Goal: Information Seeking & Learning: Learn about a topic

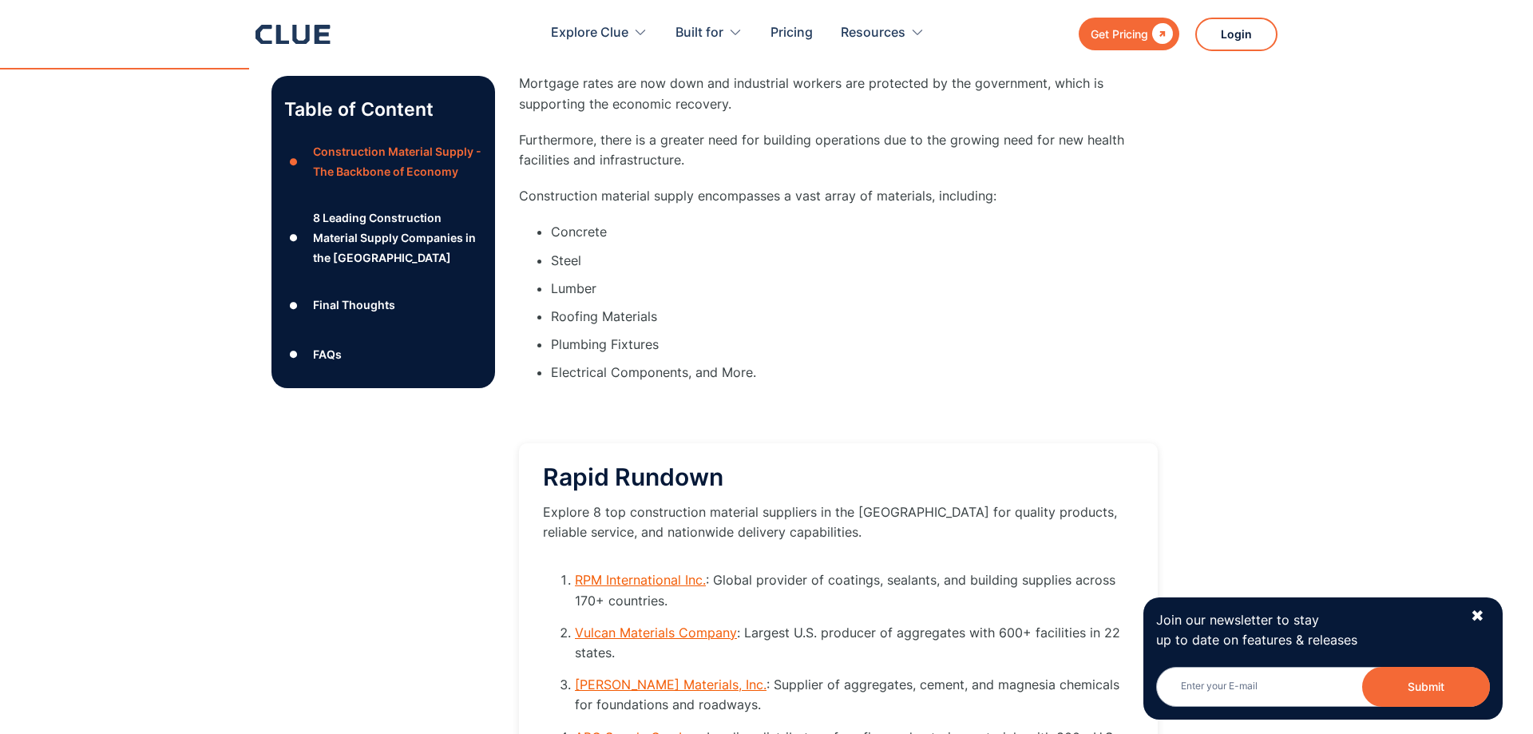
scroll to position [1954, 0]
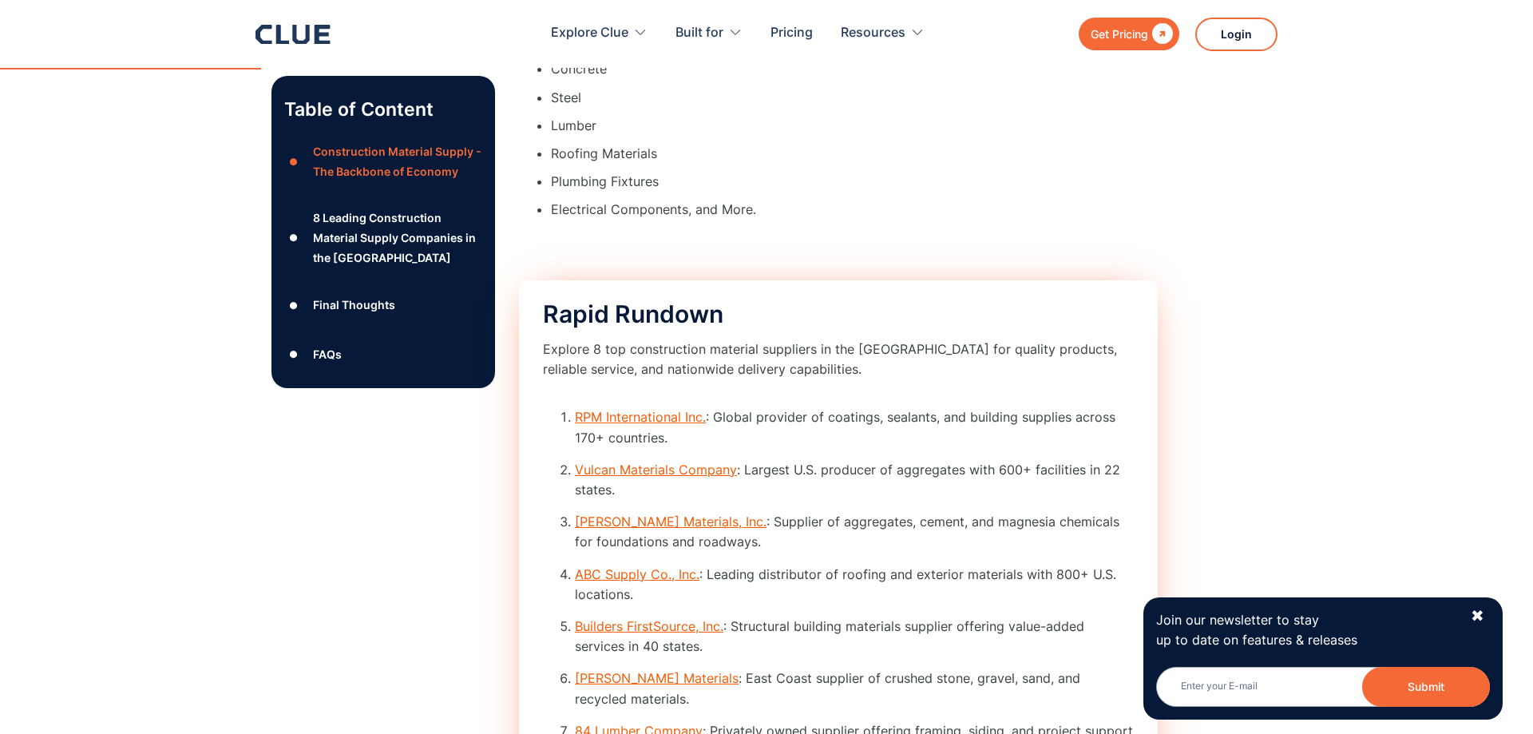
click at [621, 425] on link "RPM International Inc." at bounding box center [640, 417] width 131 height 16
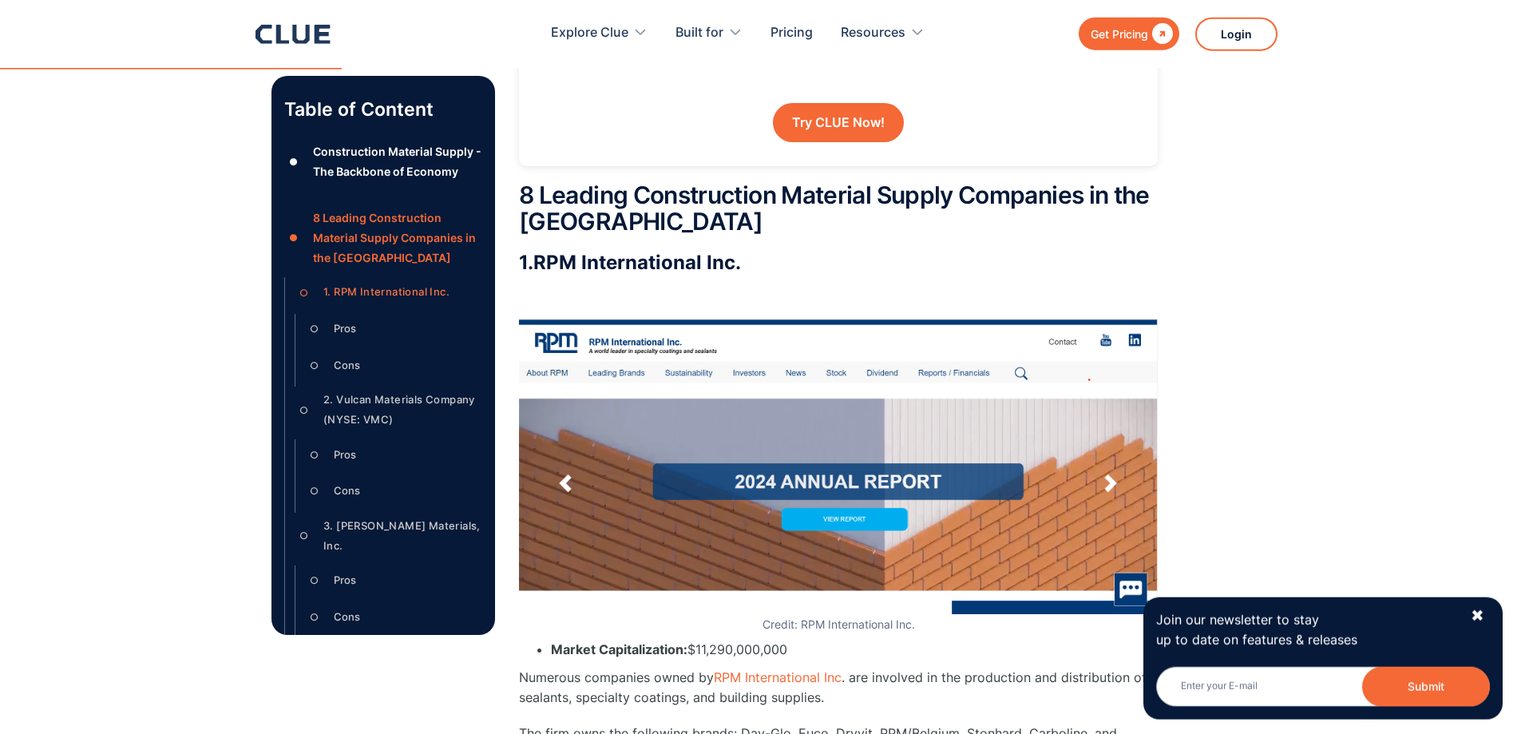
scroll to position [2641, 0]
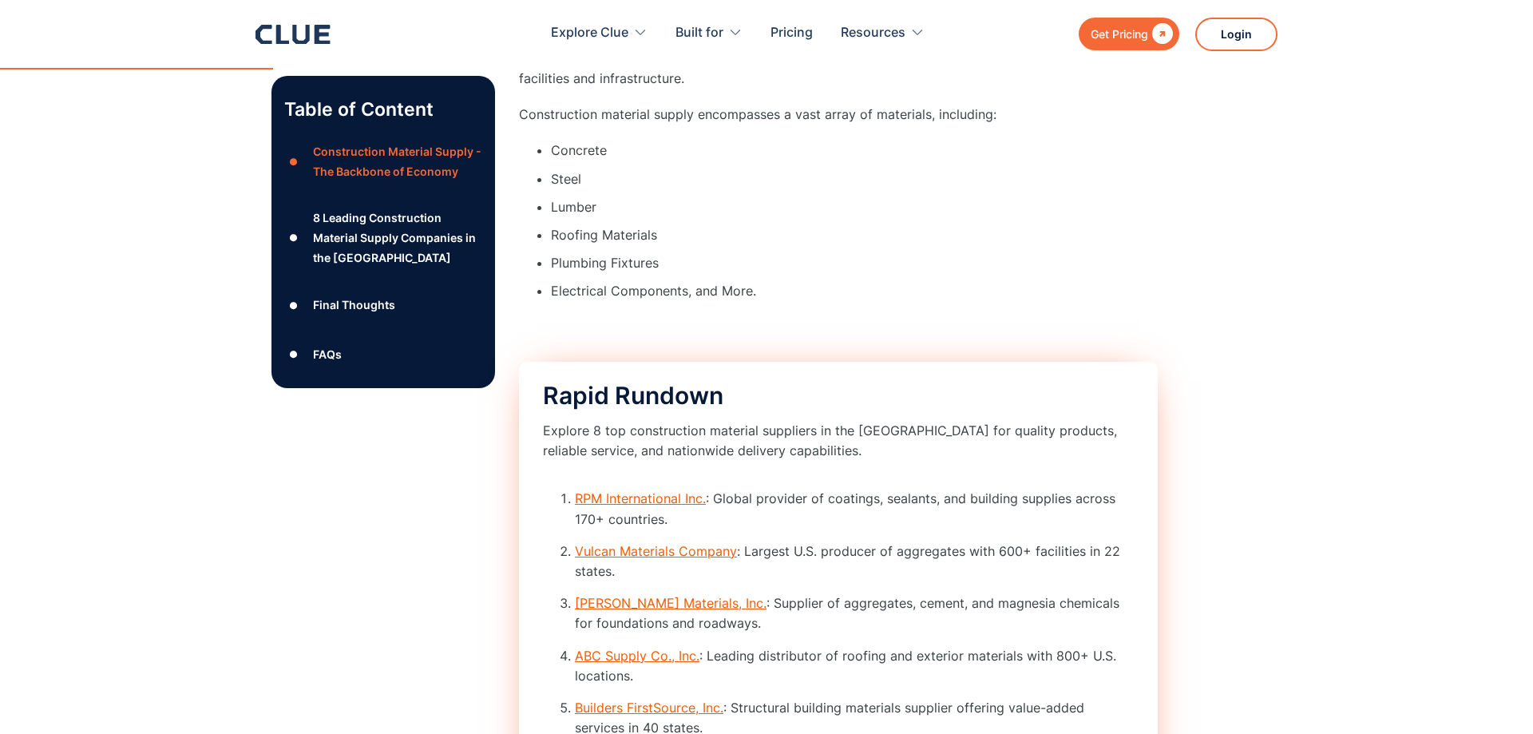
scroll to position [2198, 0]
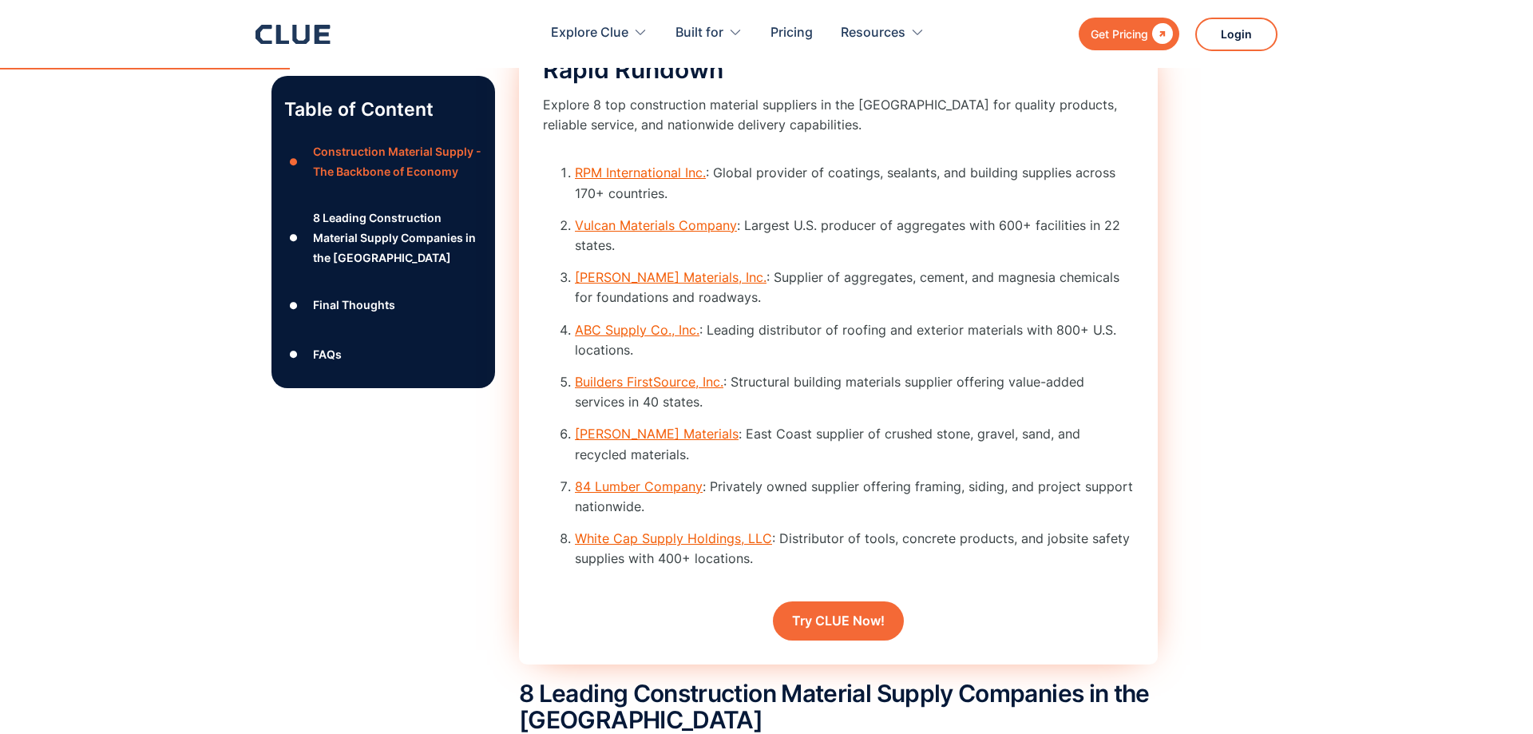
click at [630, 233] on link "Vulcan Materials Company" at bounding box center [656, 225] width 162 height 16
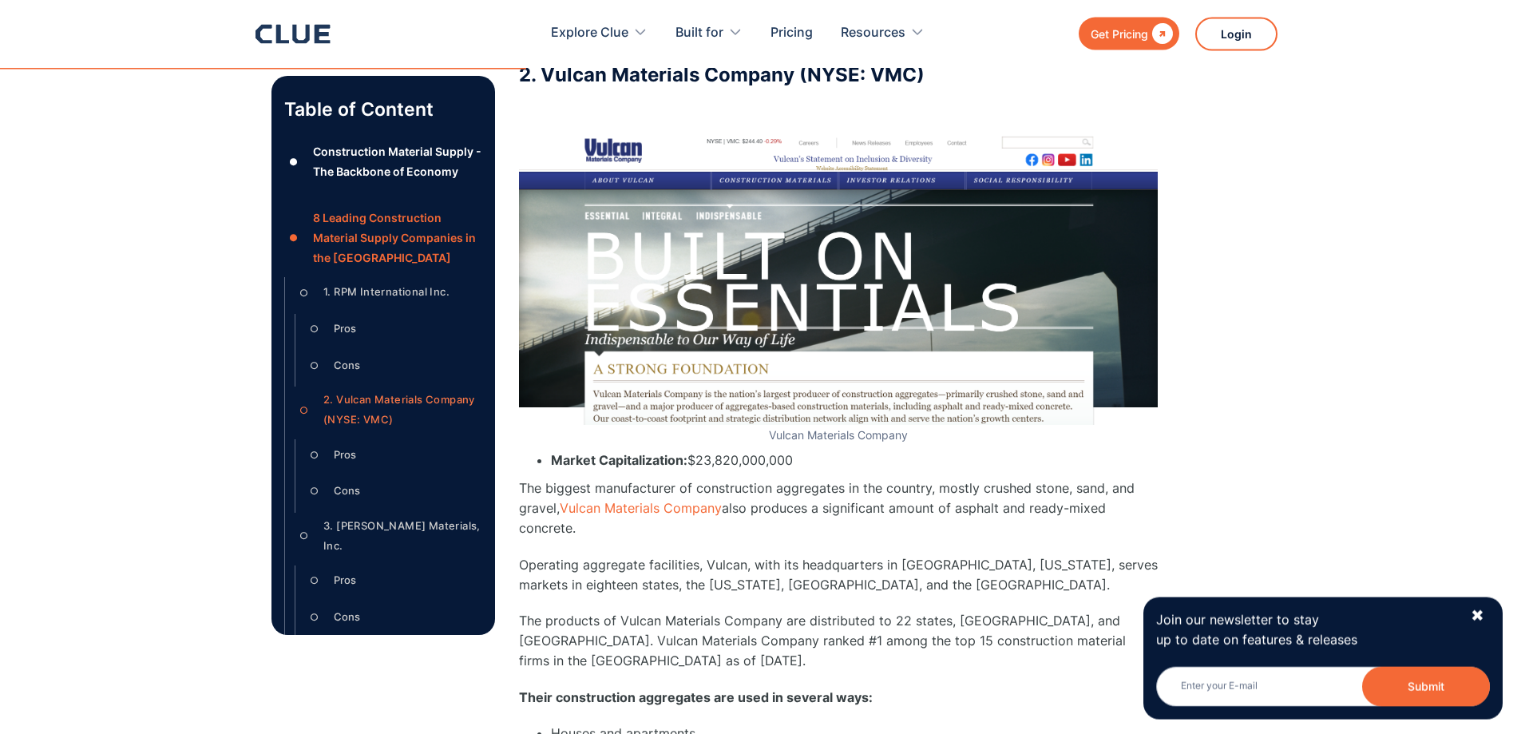
scroll to position [4283, 0]
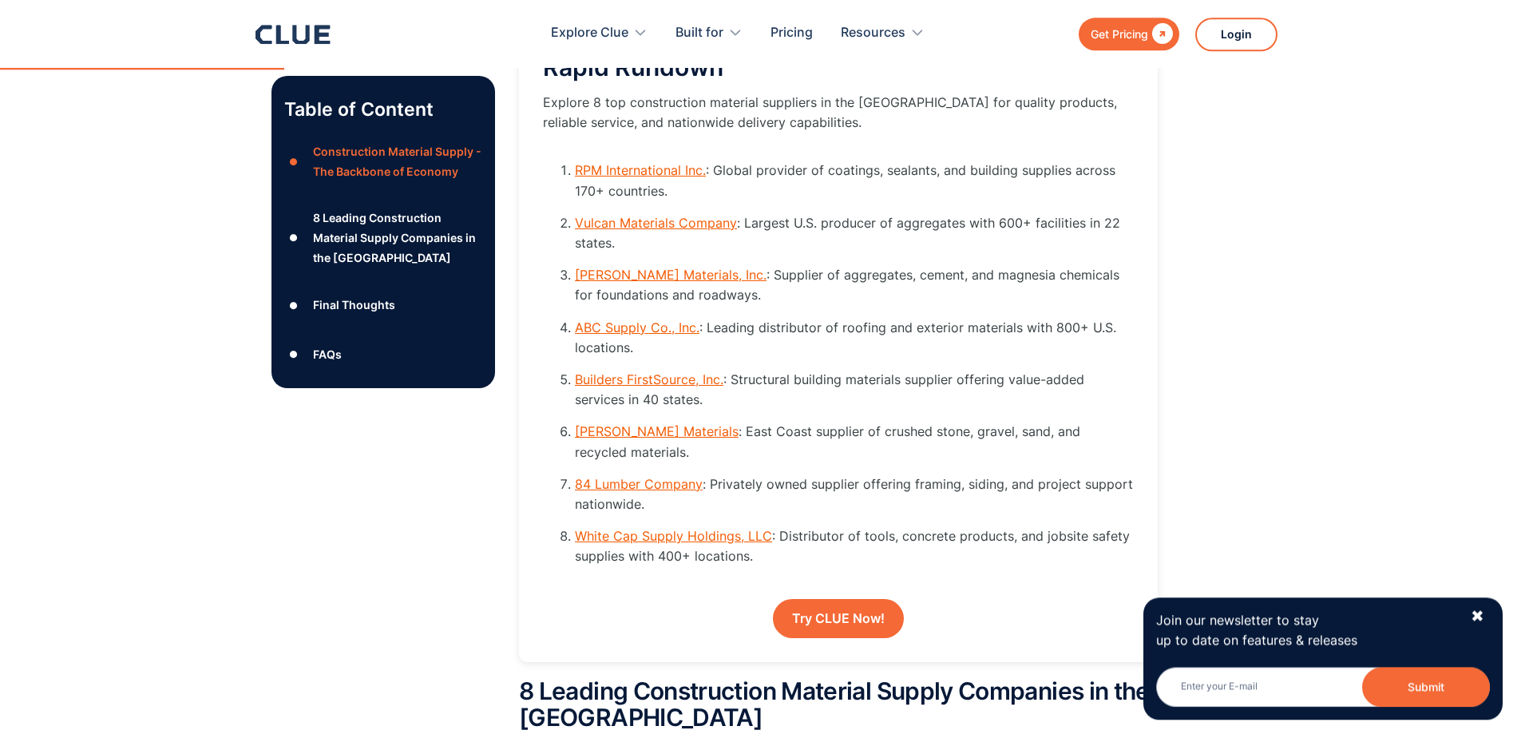
scroll to position [2198, 0]
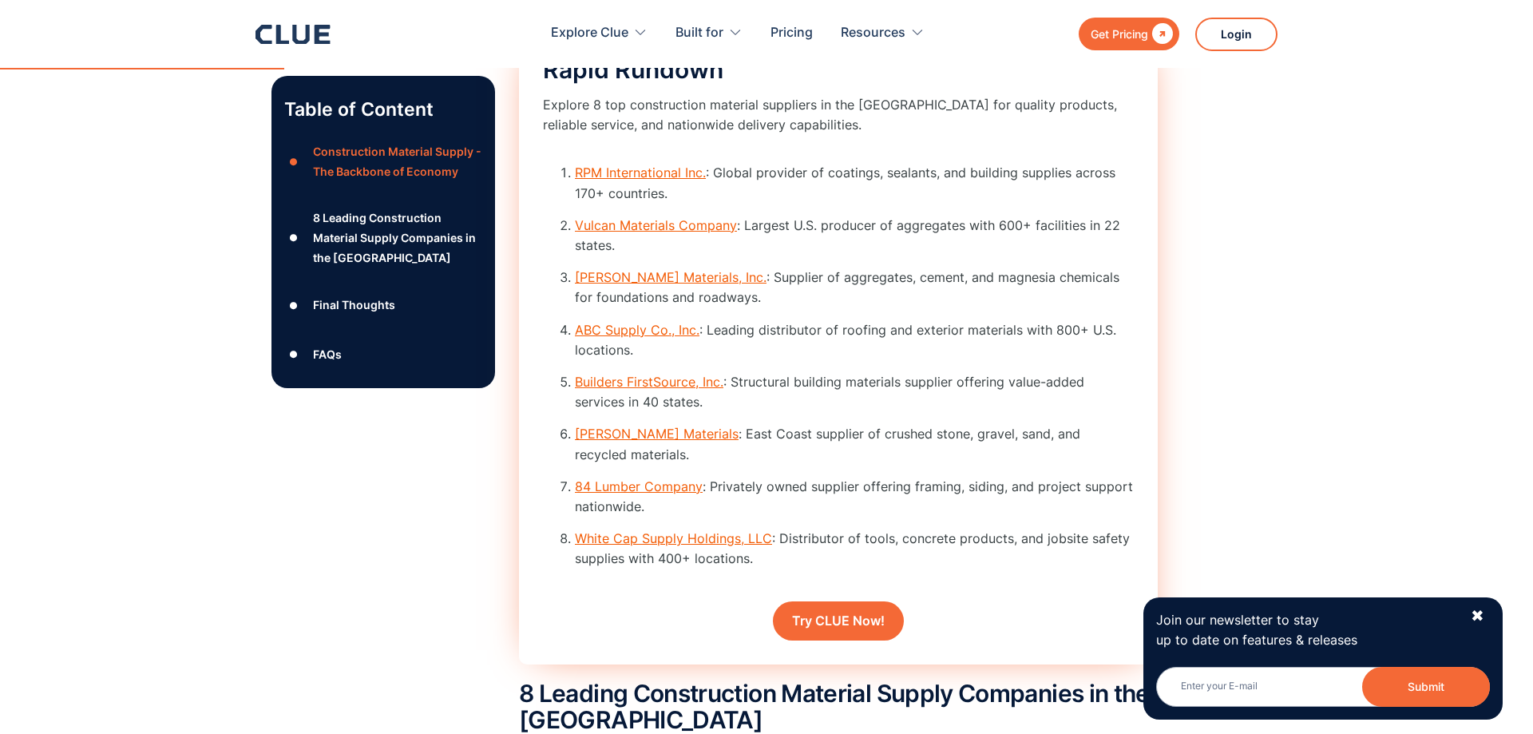
click at [599, 285] on link "[PERSON_NAME] Materials, Inc." at bounding box center [671, 277] width 192 height 16
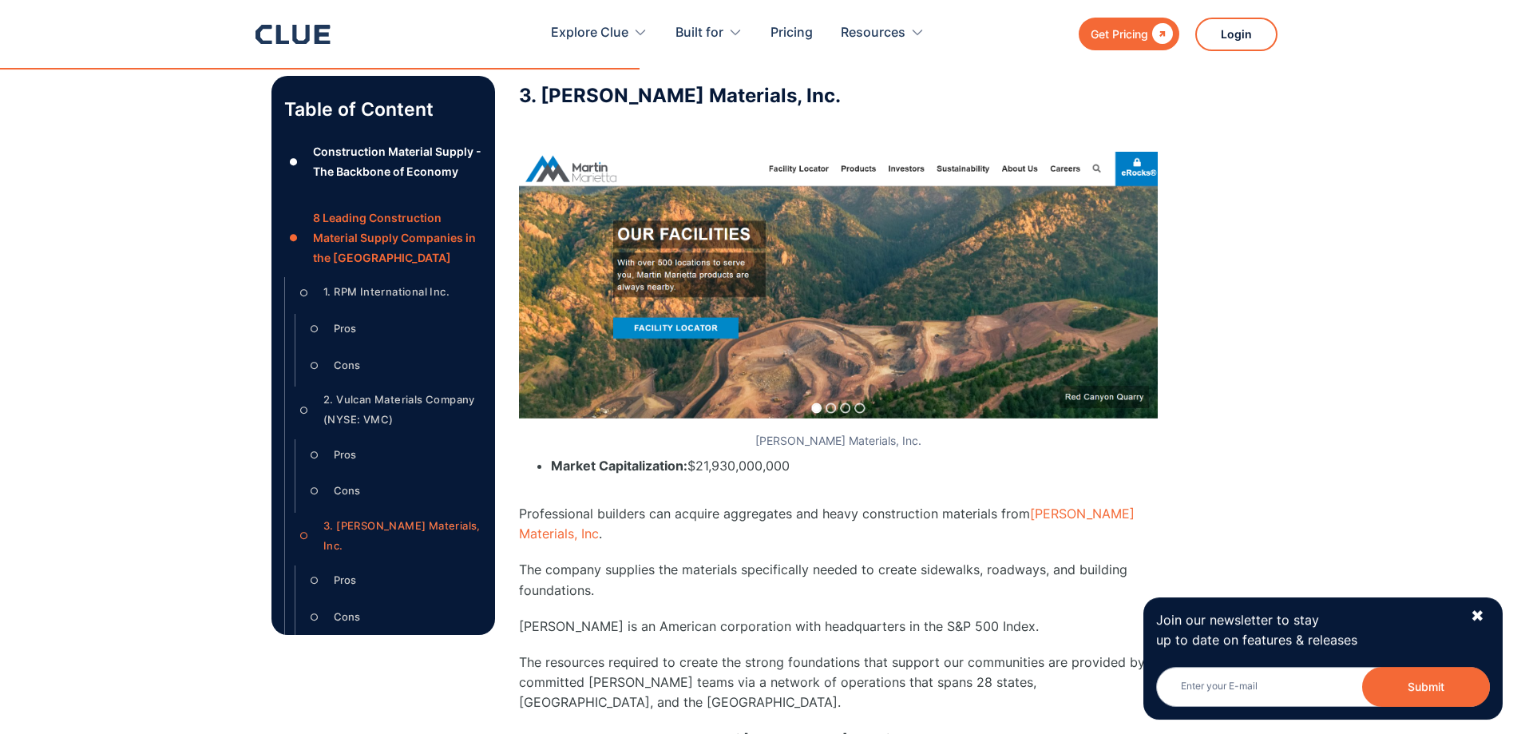
scroll to position [5367, 0]
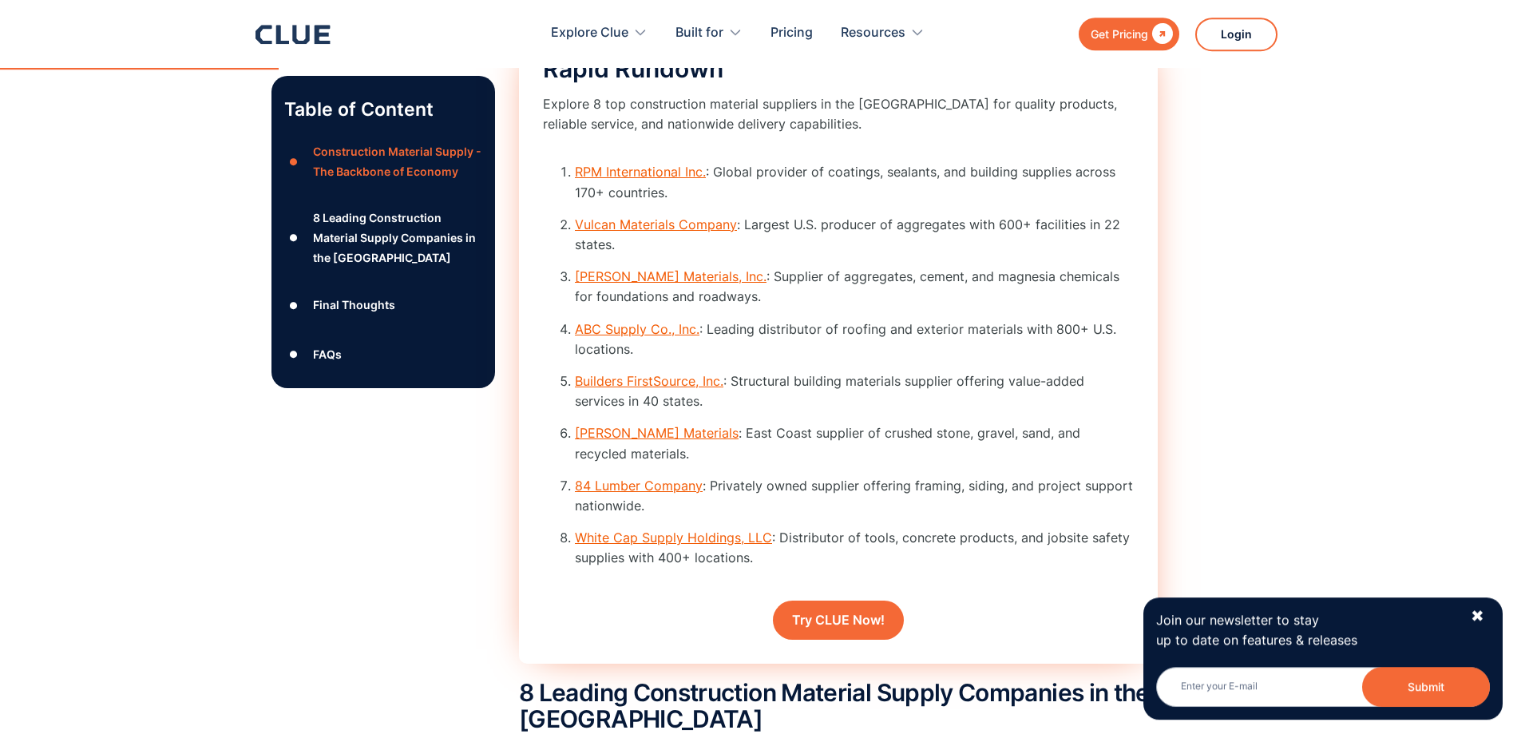
scroll to position [2198, 0]
click at [626, 338] on link "ABC Supply Co., Inc." at bounding box center [637, 330] width 125 height 16
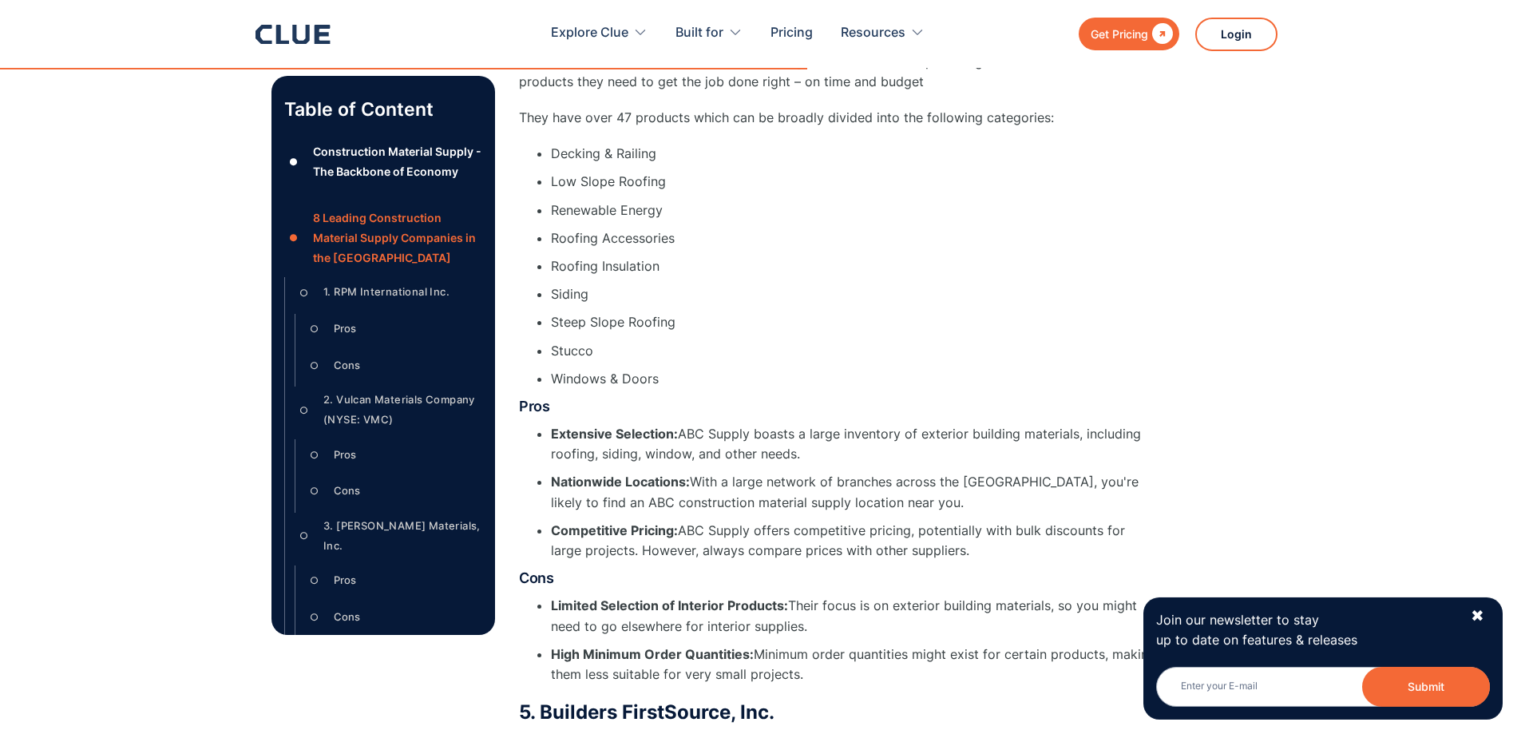
scroll to position [6752, 0]
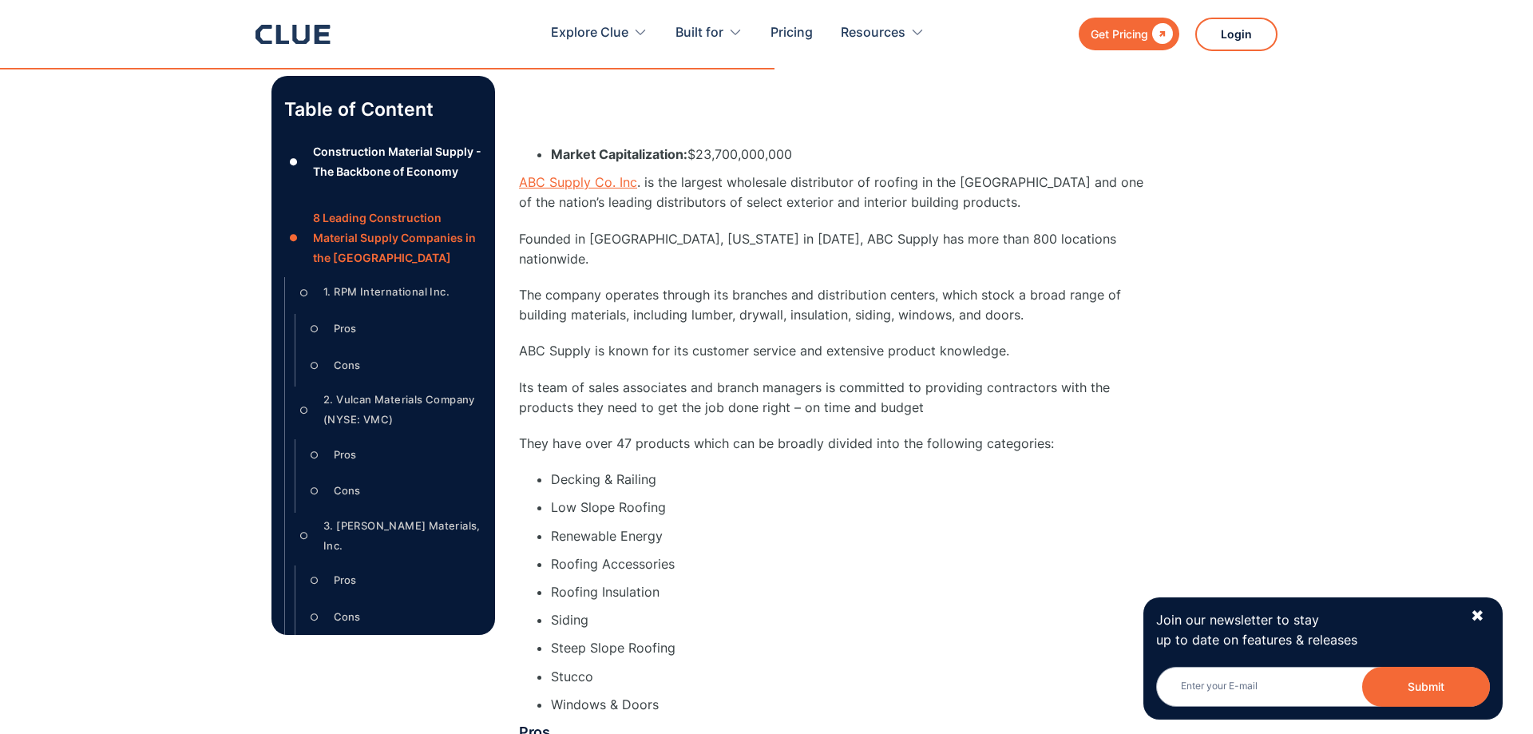
click at [570, 174] on link "ABC Supply Co. Inc" at bounding box center [578, 182] width 118 height 16
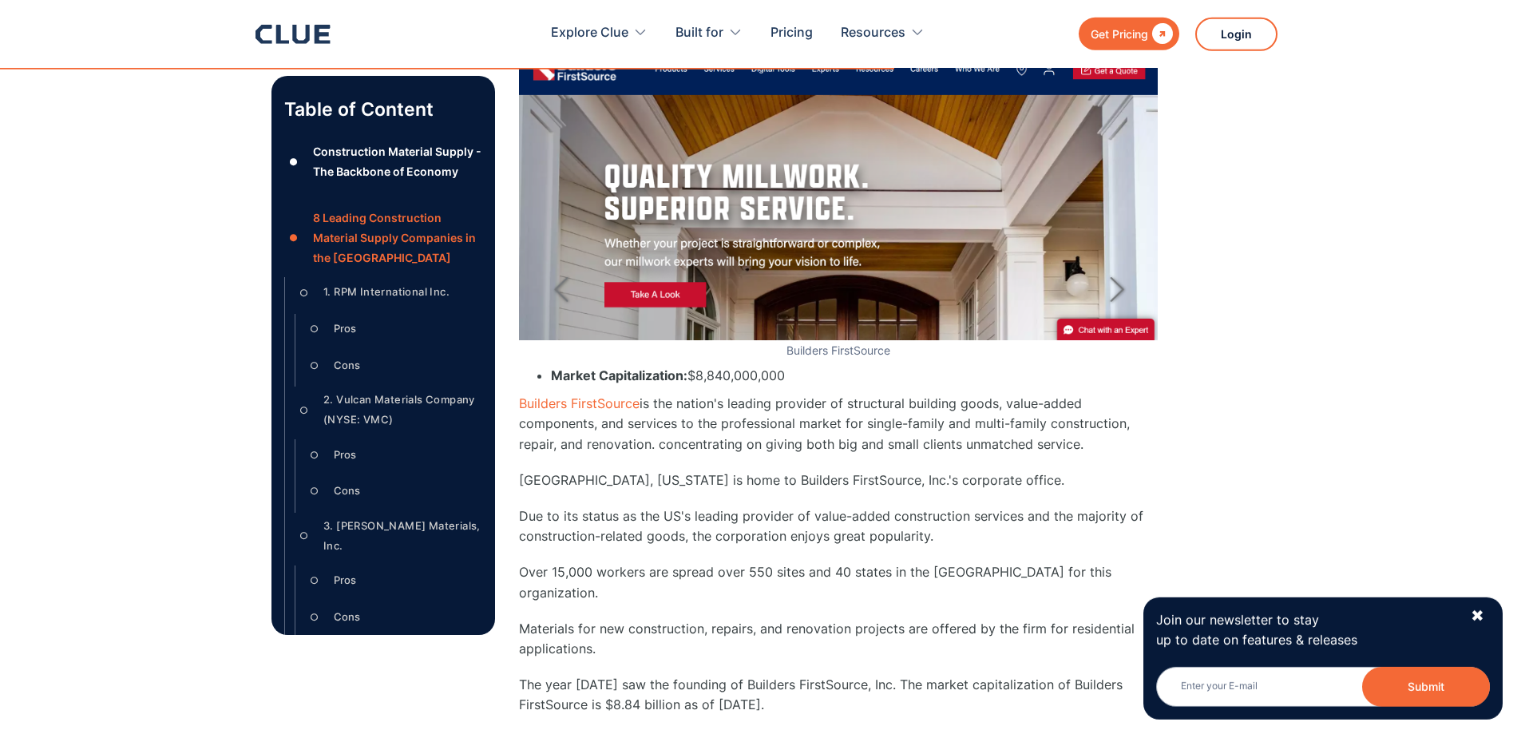
scroll to position [7648, 0]
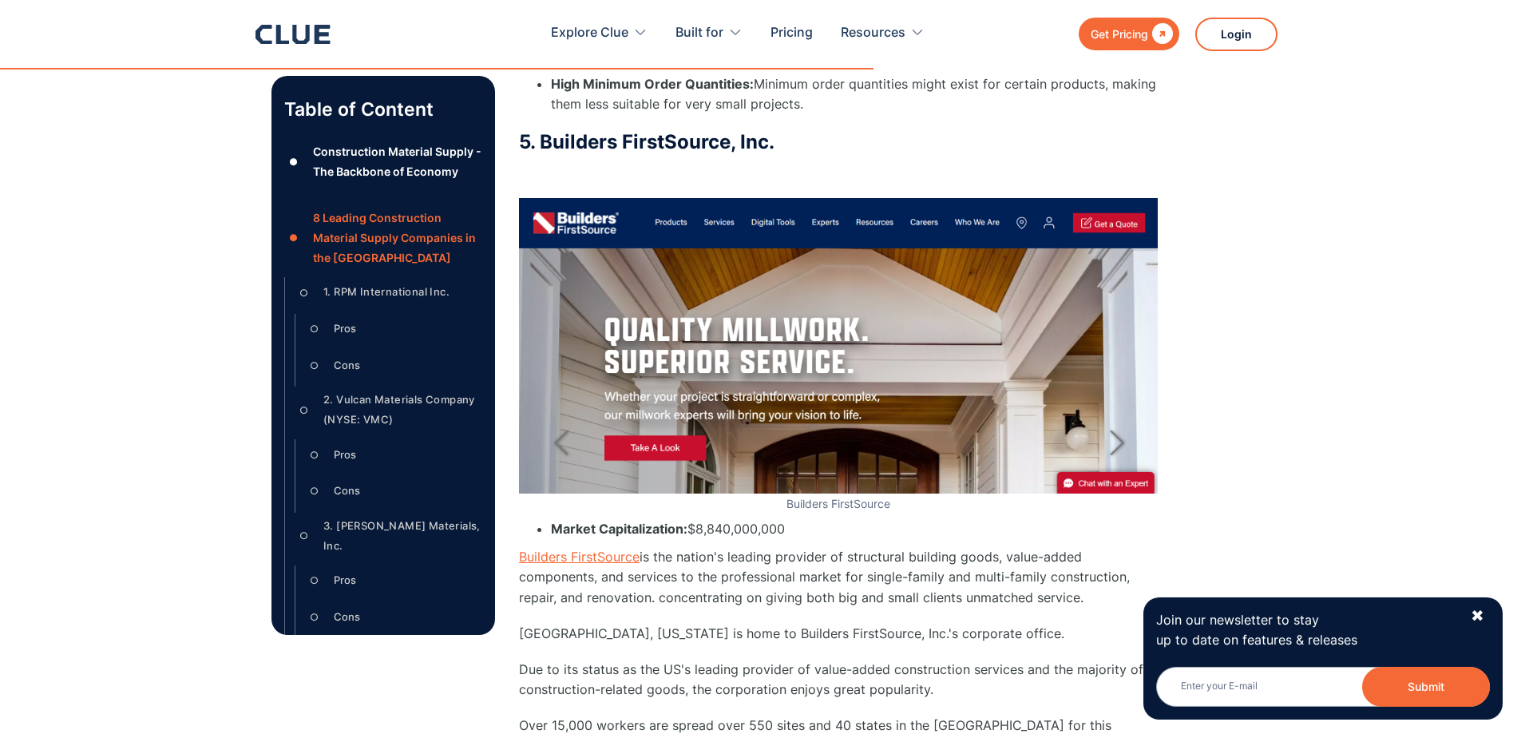
click at [602, 548] on link "Builders FirstSource" at bounding box center [579, 556] width 121 height 16
